Goal: Find specific page/section: Find specific page/section

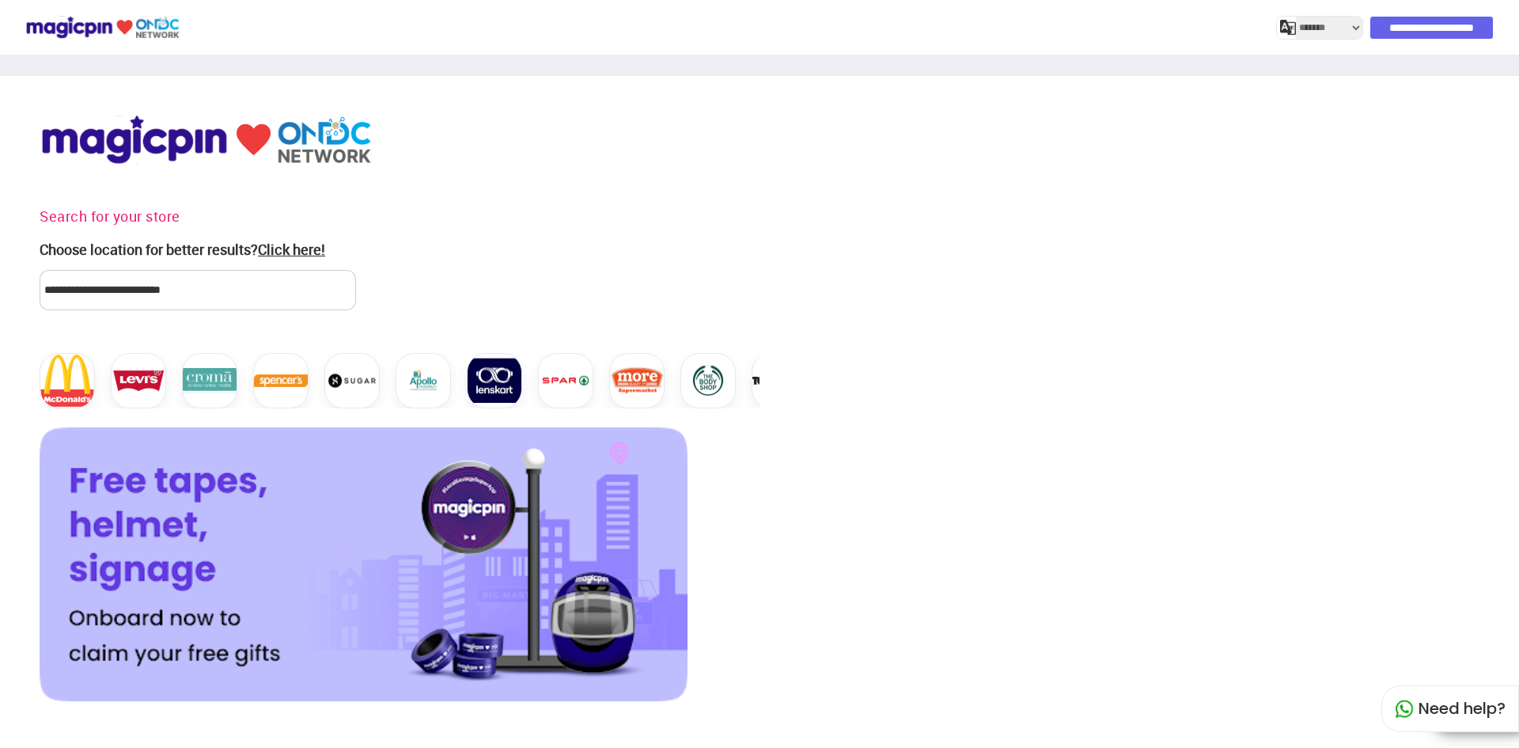
select select "*******"
